Goal: Find specific page/section: Find specific page/section

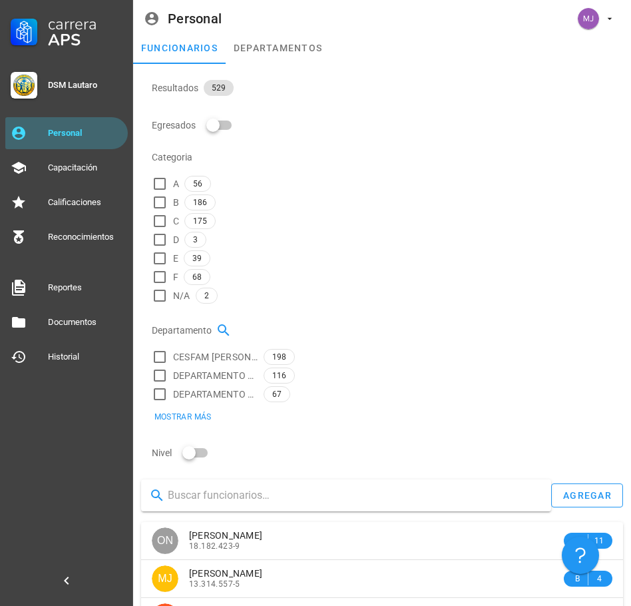
click at [258, 485] on input "text" at bounding box center [354, 495] width 373 height 21
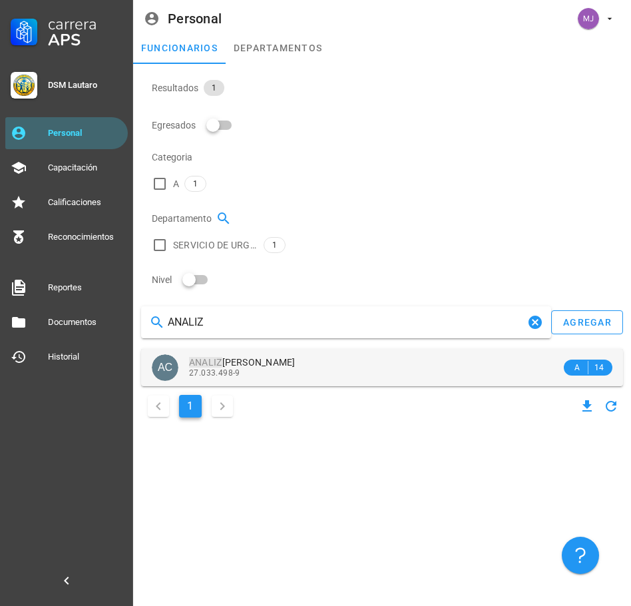
type input "ANALIZ"
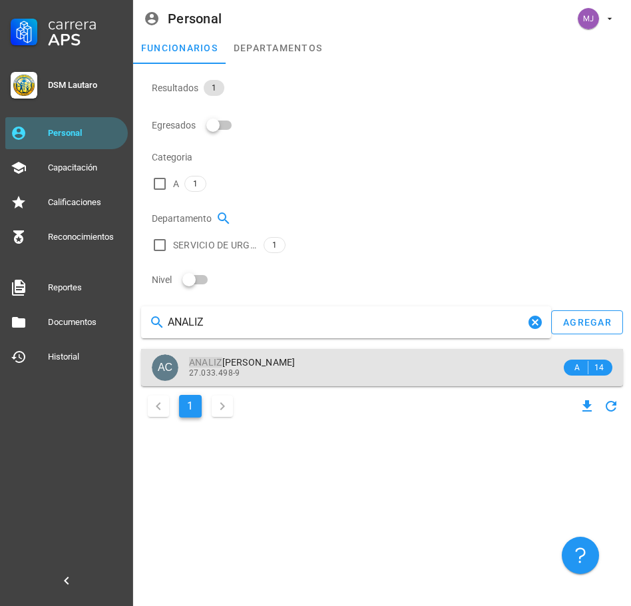
click at [256, 357] on span "[PERSON_NAME]" at bounding box center [242, 362] width 107 height 11
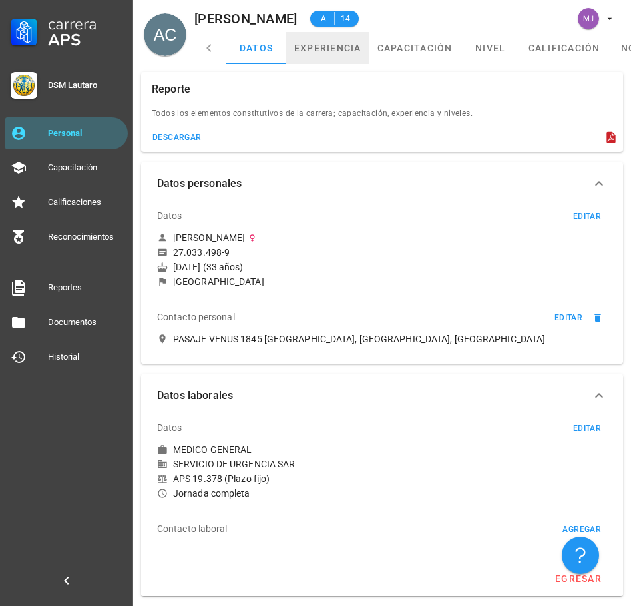
click at [310, 46] on link "experiencia" at bounding box center [327, 48] width 83 height 32
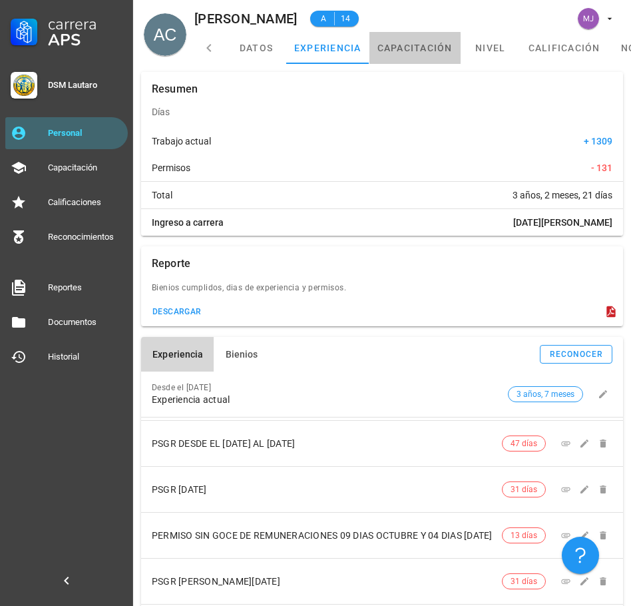
click at [393, 48] on link "capacitación" at bounding box center [415, 48] width 91 height 32
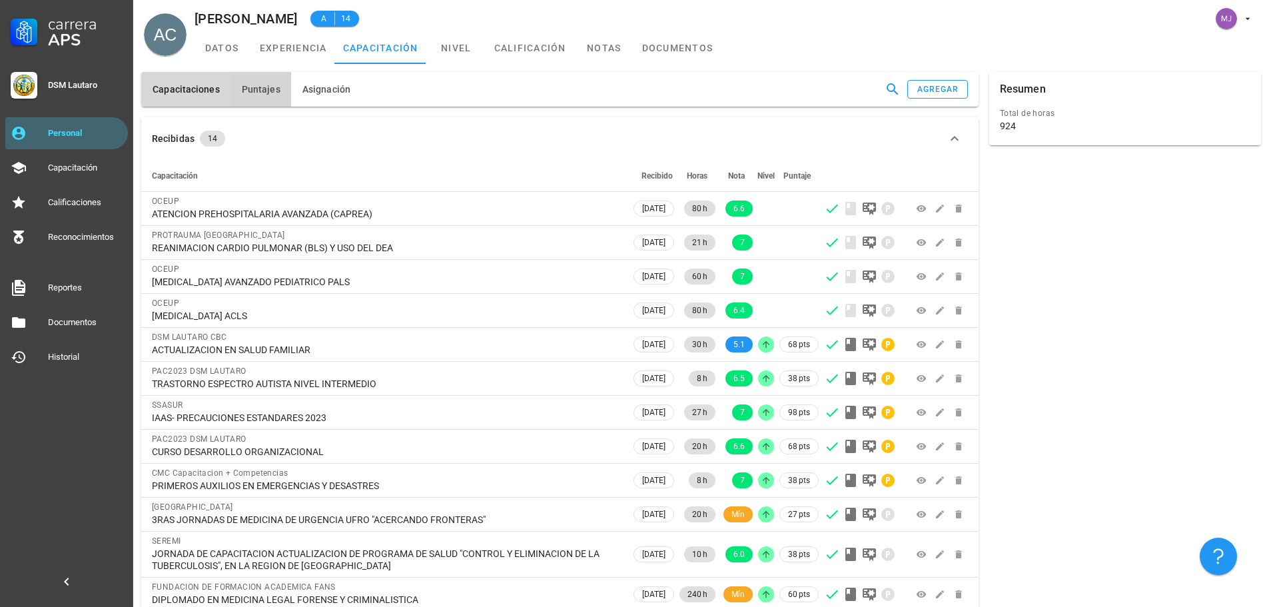
click at [258, 93] on span "Puntajes" at bounding box center [260, 89] width 39 height 11
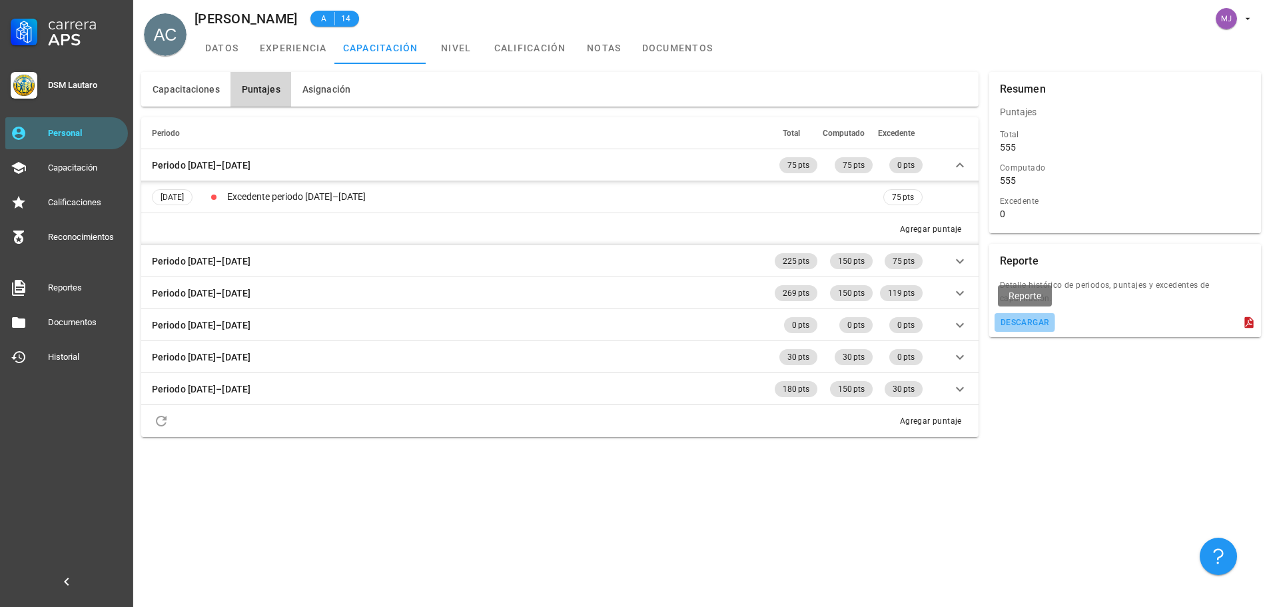
click at [631, 322] on div "descargar" at bounding box center [1025, 322] width 50 height 9
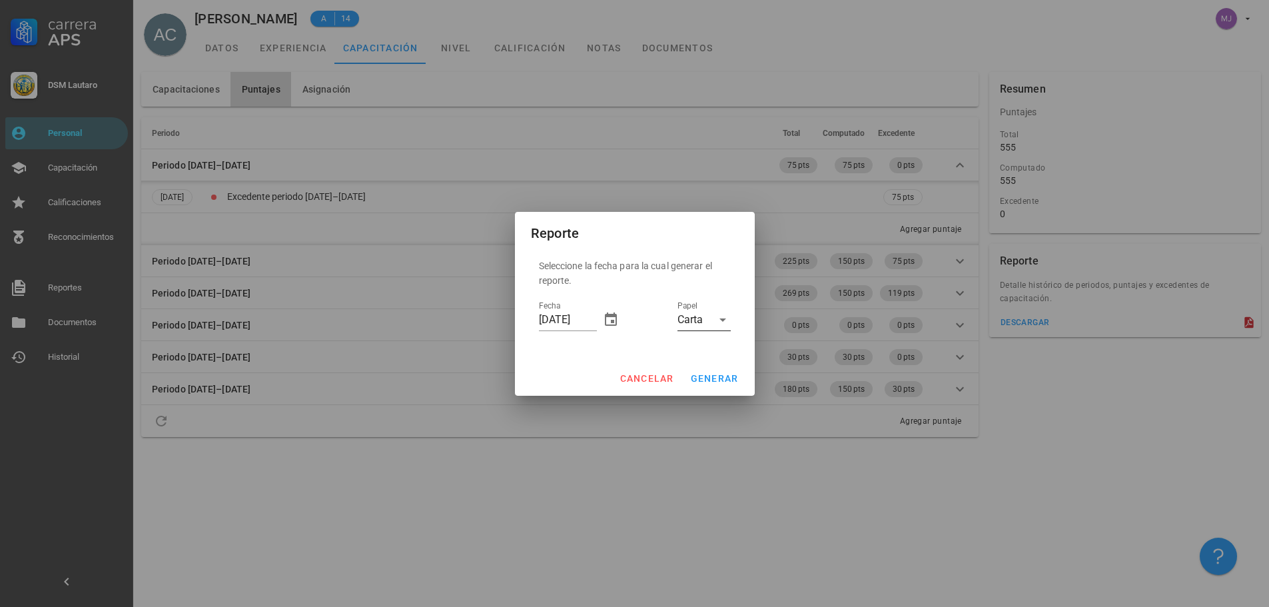
click at [631, 317] on div "Carta" at bounding box center [689, 320] width 25 height 12
click at [631, 362] on div "Oficio" at bounding box center [704, 362] width 32 height 13
click at [631, 379] on span "generar" at bounding box center [714, 378] width 49 height 11
